Goal: Task Accomplishment & Management: Manage account settings

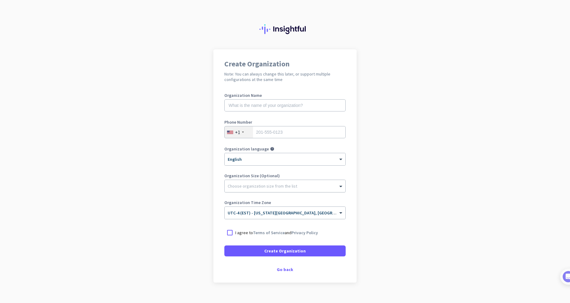
click at [336, 186] on div at bounding box center [285, 185] width 121 height 6
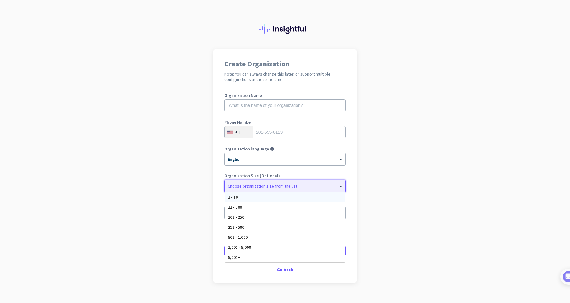
click at [336, 186] on div at bounding box center [285, 185] width 121 height 6
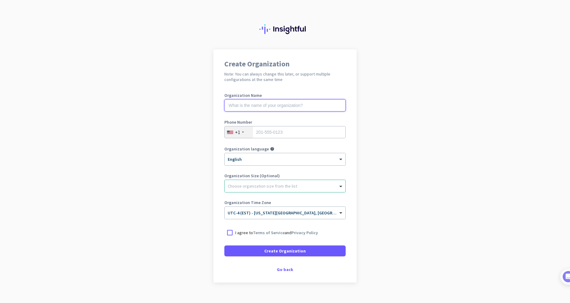
click at [246, 107] on input "text" at bounding box center [284, 105] width 121 height 12
type input "MECOR"
click at [277, 134] on input "tel" at bounding box center [284, 132] width 121 height 12
type input "4787199125"
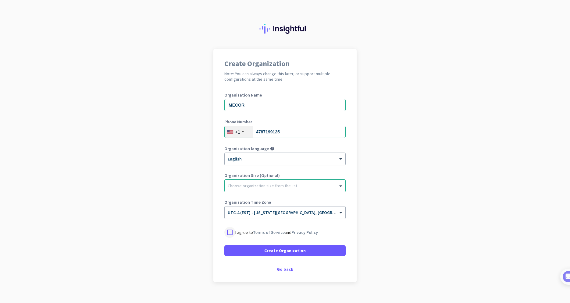
click at [231, 231] on div at bounding box center [229, 232] width 11 height 11
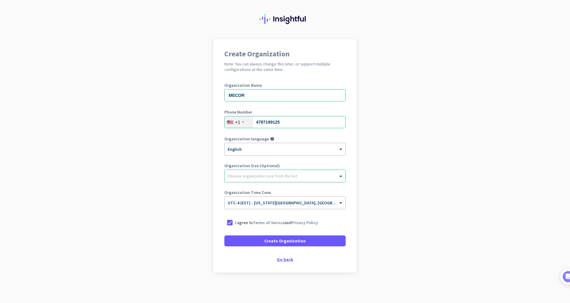
click at [290, 260] on div "Go back" at bounding box center [284, 260] width 121 height 4
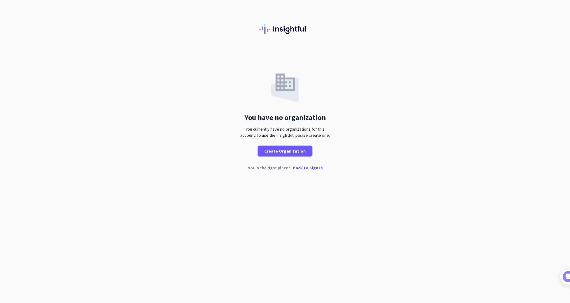
click at [309, 167] on p "Back to Sign In" at bounding box center [308, 168] width 30 height 4
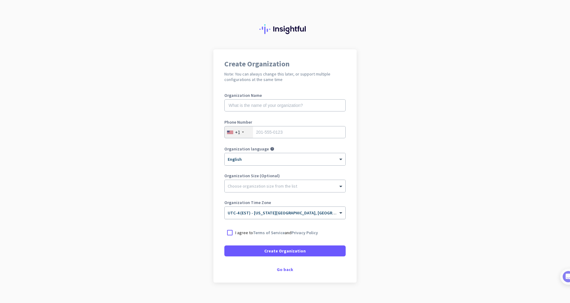
scroll to position [10, 0]
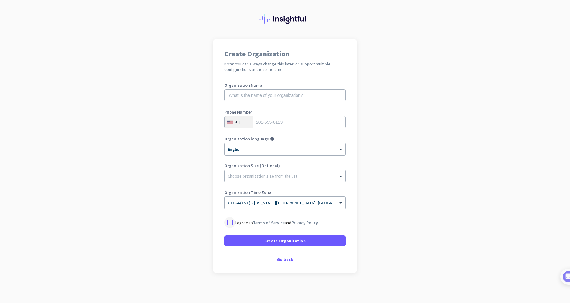
click at [234, 223] on div at bounding box center [229, 222] width 11 height 11
click at [287, 240] on span "Create Organization" at bounding box center [284, 241] width 41 height 6
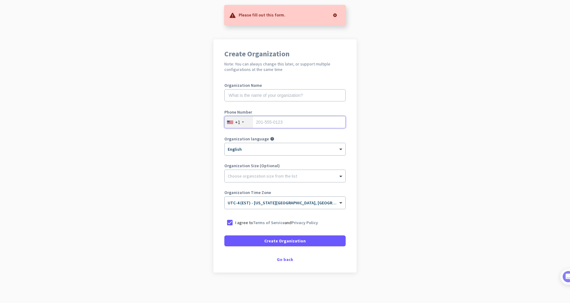
click at [265, 123] on input "tel" at bounding box center [284, 122] width 121 height 12
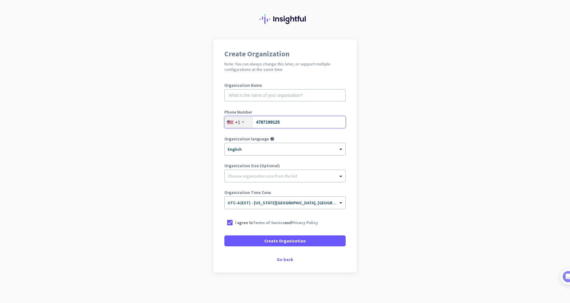
type input "4787199125"
click at [255, 98] on input "text" at bounding box center [284, 95] width 121 height 12
type input "MECOR"
click at [278, 240] on span "Create Organization" at bounding box center [284, 241] width 41 height 6
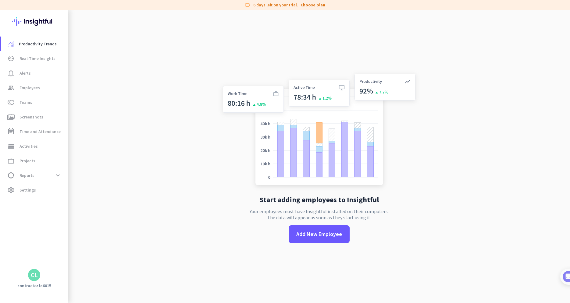
click at [308, 5] on link "Choose plan" at bounding box center [313, 5] width 25 height 6
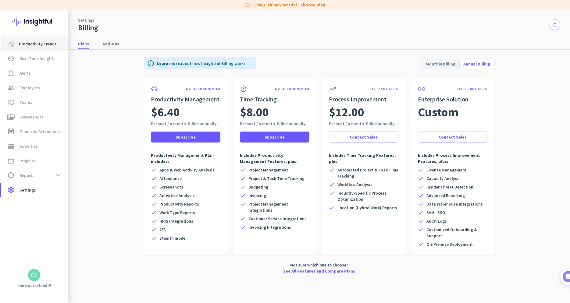
click at [26, 46] on span "Productivity Trends" at bounding box center [38, 43] width 38 height 7
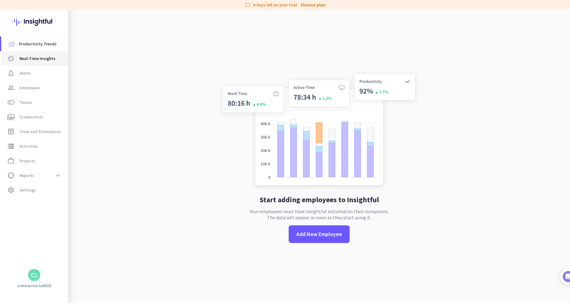
click at [25, 53] on link "av_timer Real-Time Insights" at bounding box center [34, 58] width 67 height 15
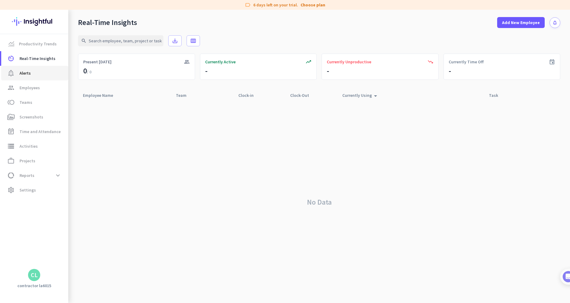
click at [22, 73] on span "Alerts" at bounding box center [25, 73] width 11 height 7
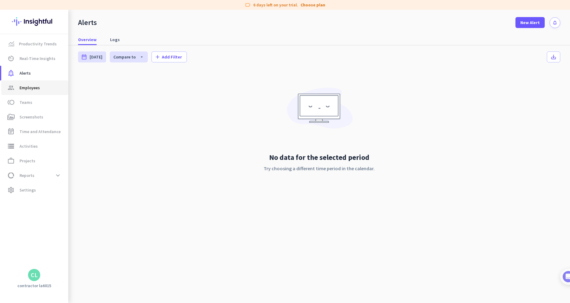
click at [33, 85] on span "Employees" at bounding box center [30, 87] width 20 height 7
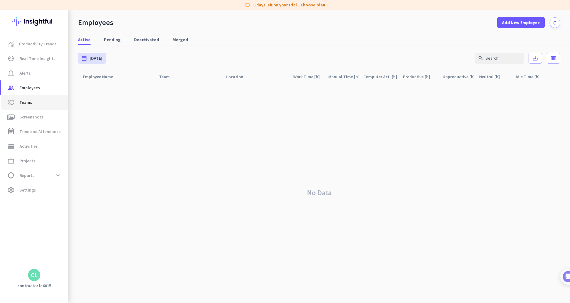
click at [24, 102] on span "Teams" at bounding box center [26, 102] width 13 height 7
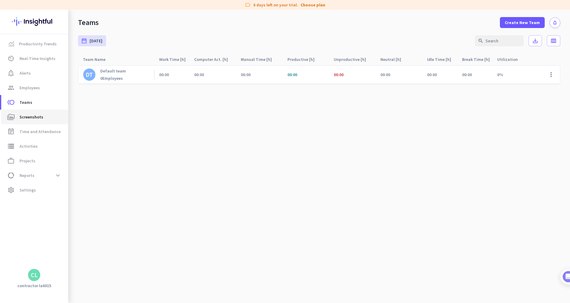
click at [30, 116] on span "Screenshots" at bounding box center [32, 116] width 24 height 7
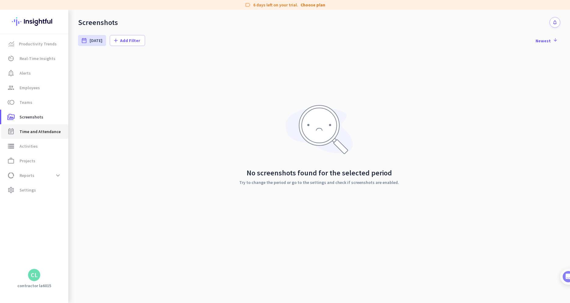
click at [31, 132] on span "Time and Attendance" at bounding box center [40, 131] width 41 height 7
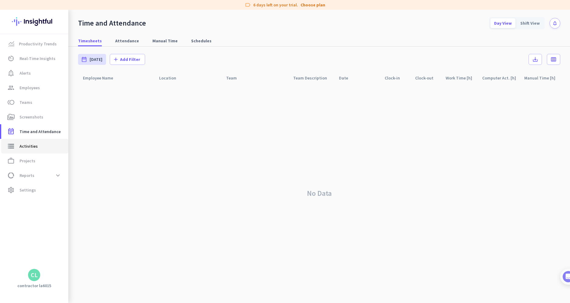
click at [30, 144] on span "Activities" at bounding box center [29, 146] width 18 height 7
type input "[DATE]"
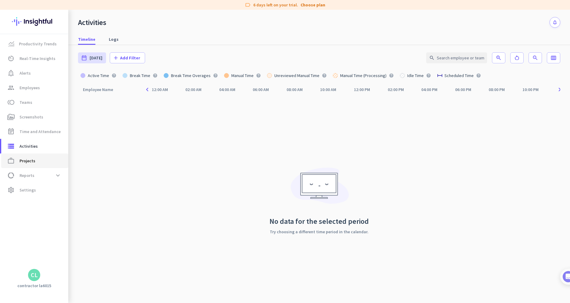
click at [32, 159] on span "Projects" at bounding box center [28, 160] width 16 height 7
type input "[DATE] - [DATE]"
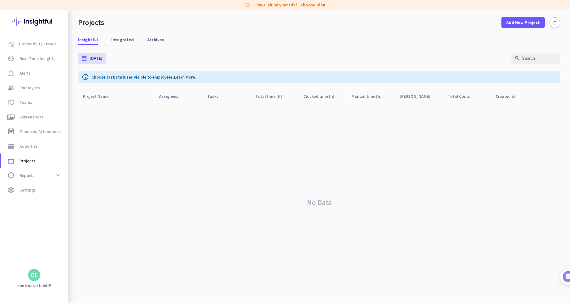
drag, startPoint x: 126, startPoint y: 41, endPoint x: 134, endPoint y: 41, distance: 8.5
click at [126, 41] on span "Integrated" at bounding box center [122, 40] width 23 height 6
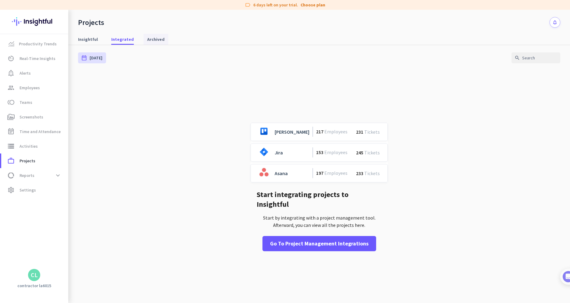
click at [147, 40] on span "Archived" at bounding box center [155, 39] width 17 height 6
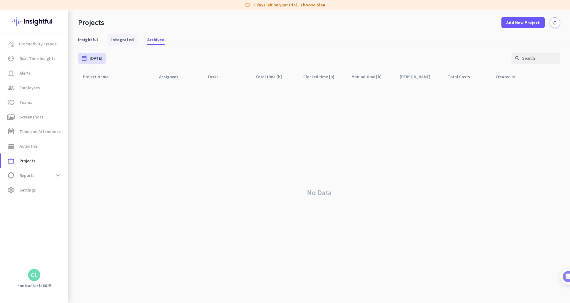
click at [113, 40] on span "Integrated" at bounding box center [122, 40] width 23 height 6
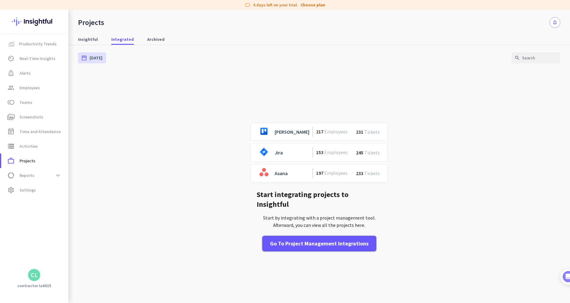
click at [292, 240] on div "Go to Project Management Integrations" at bounding box center [319, 244] width 98 height 8
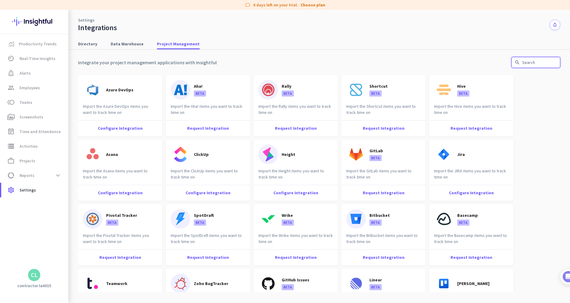
click at [522, 65] on input "text" at bounding box center [536, 62] width 49 height 11
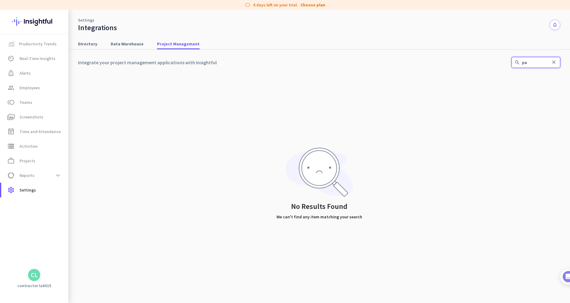
type input "p"
type input "slack"
click at [37, 45] on span "Productivity Trends" at bounding box center [38, 43] width 38 height 7
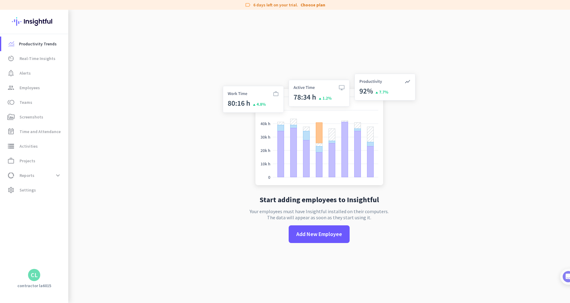
click at [34, 277] on div "CL" at bounding box center [34, 275] width 7 height 6
click at [56, 254] on span "Help" at bounding box center [66, 252] width 37 height 5
click at [41, 274] on div "CL" at bounding box center [34, 275] width 68 height 12
click at [33, 275] on div "CL" at bounding box center [34, 275] width 7 height 6
click at [60, 232] on span "Personal Settings" at bounding box center [66, 230] width 37 height 5
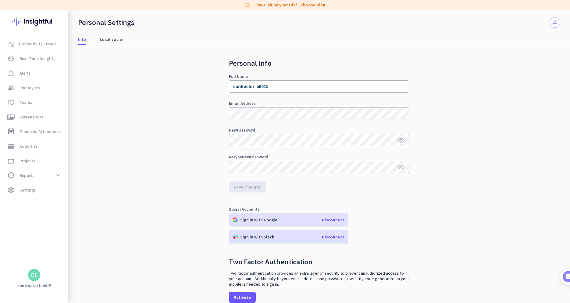
click at [330, 238] on span "Disconnect" at bounding box center [333, 236] width 23 height 5
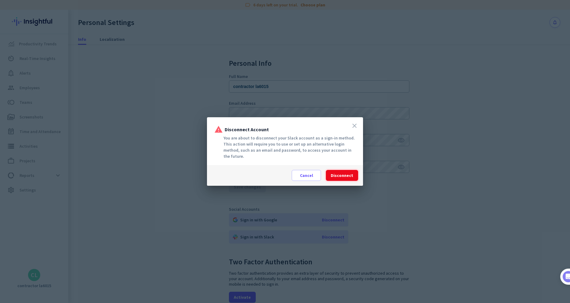
click at [351, 176] on span "Disconnect" at bounding box center [342, 176] width 23 height 6
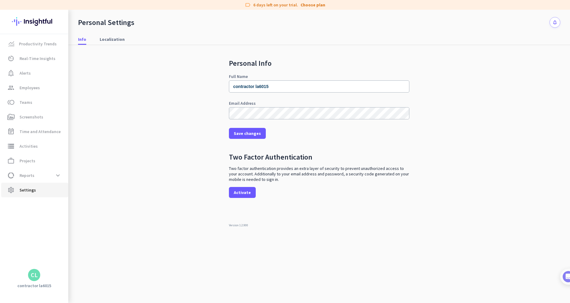
click at [27, 190] on span "Settings" at bounding box center [28, 190] width 16 height 7
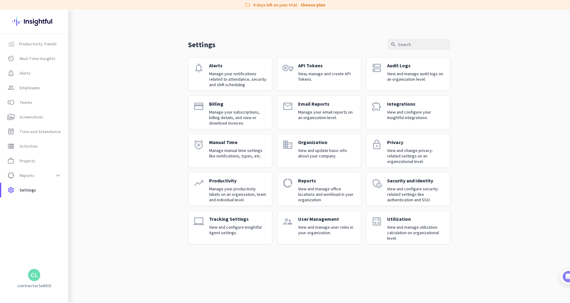
click at [312, 222] on p "User Management" at bounding box center [327, 219] width 58 height 6
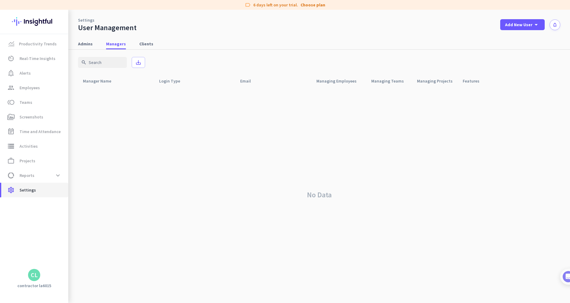
click at [31, 190] on span "Settings" at bounding box center [28, 190] width 16 height 7
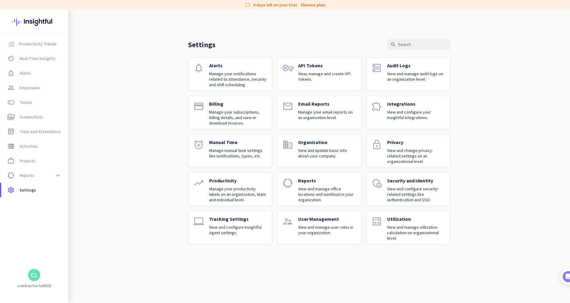
click at [36, 278] on div "CL" at bounding box center [34, 275] width 7 height 6
click at [102, 245] on h3 "MECOR" at bounding box center [99, 243] width 14 height 5
click at [31, 275] on div "CL" at bounding box center [34, 275] width 7 height 6
click at [102, 245] on h3 "MECOR" at bounding box center [99, 243] width 14 height 5
click at [38, 277] on div "CL" at bounding box center [34, 275] width 12 height 12
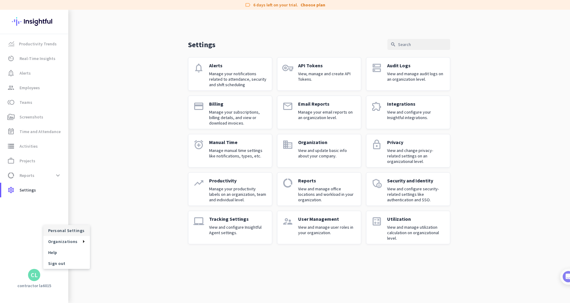
click at [55, 233] on span "Personal Settings" at bounding box center [66, 230] width 37 height 5
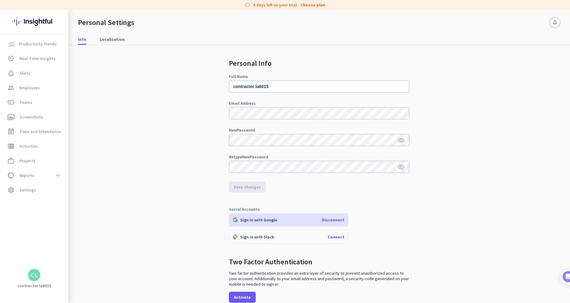
scroll to position [32, 0]
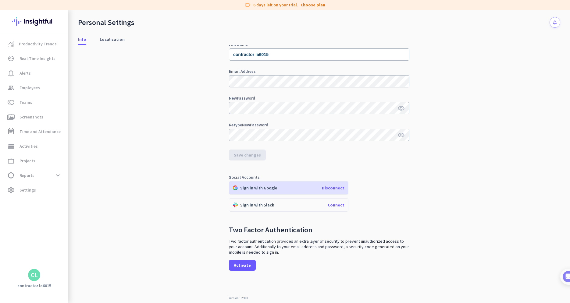
click at [31, 279] on div "CL" at bounding box center [34, 275] width 12 height 12
click at [60, 265] on span "Sign out" at bounding box center [66, 263] width 37 height 5
